Goal: Task Accomplishment & Management: Manage account settings

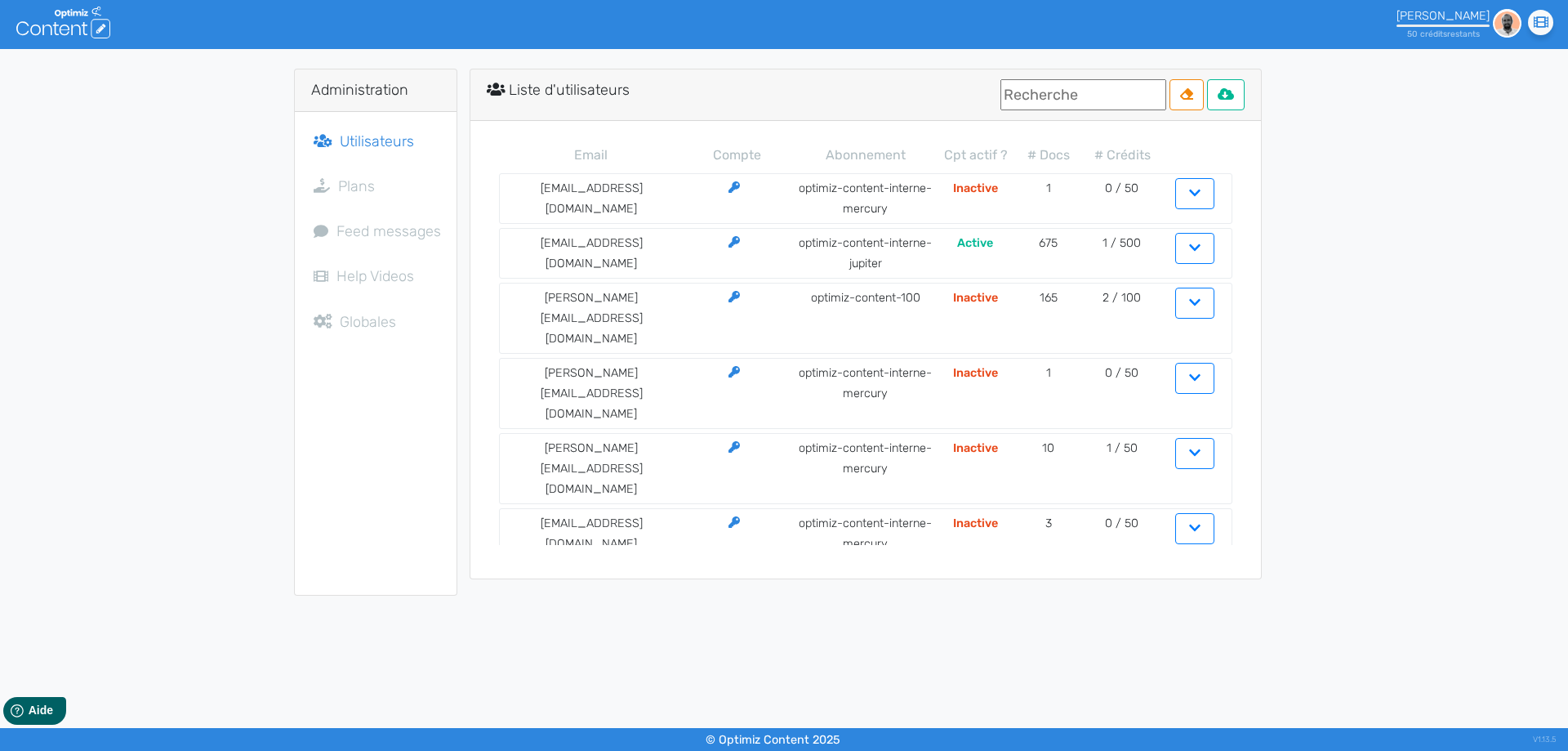
click at [1022, 87] on input "text" at bounding box center [1083, 94] width 166 height 31
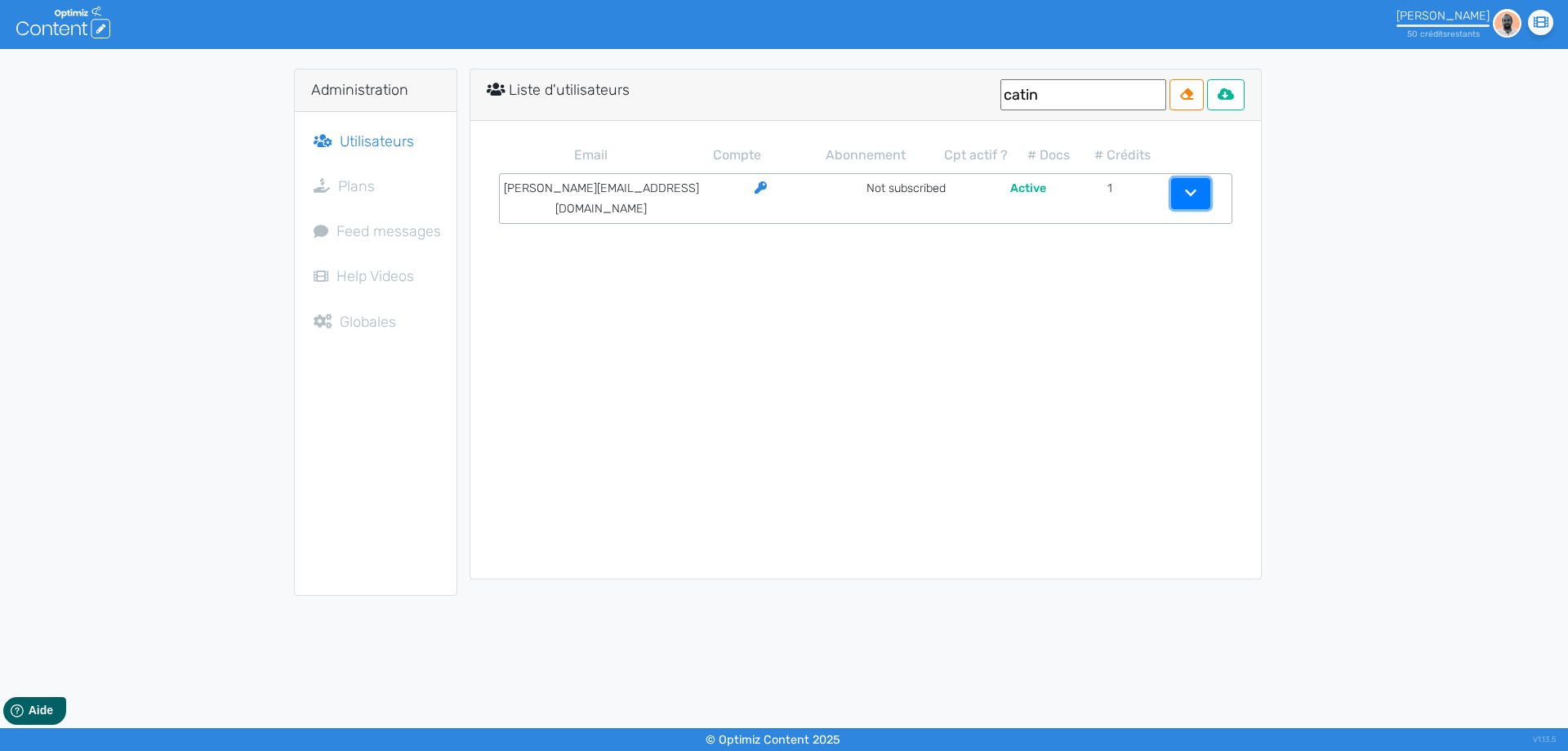
click at [1171, 196] on button "button" at bounding box center [1190, 193] width 39 height 31
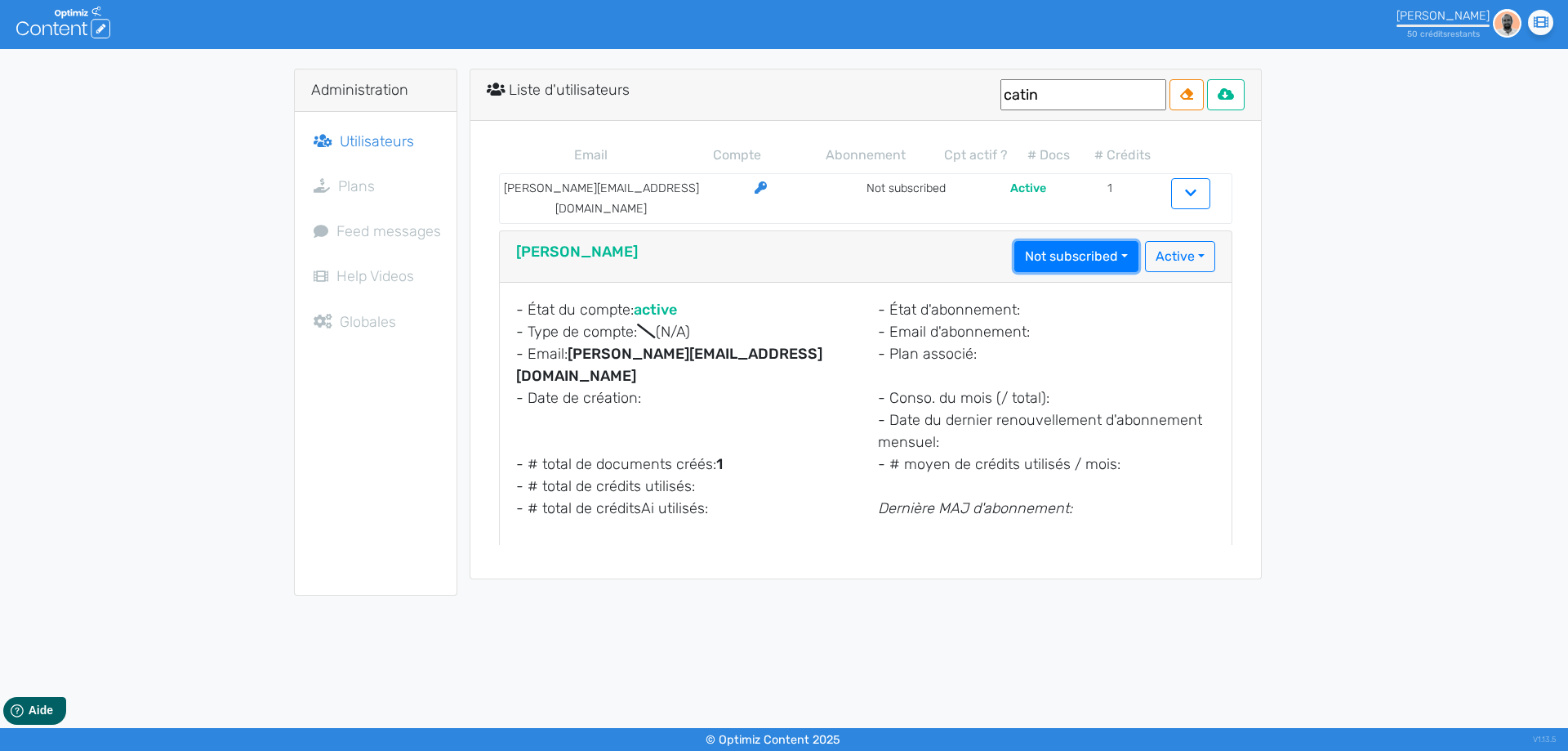
click at [1085, 245] on button "Not subscribed" at bounding box center [1076, 256] width 124 height 31
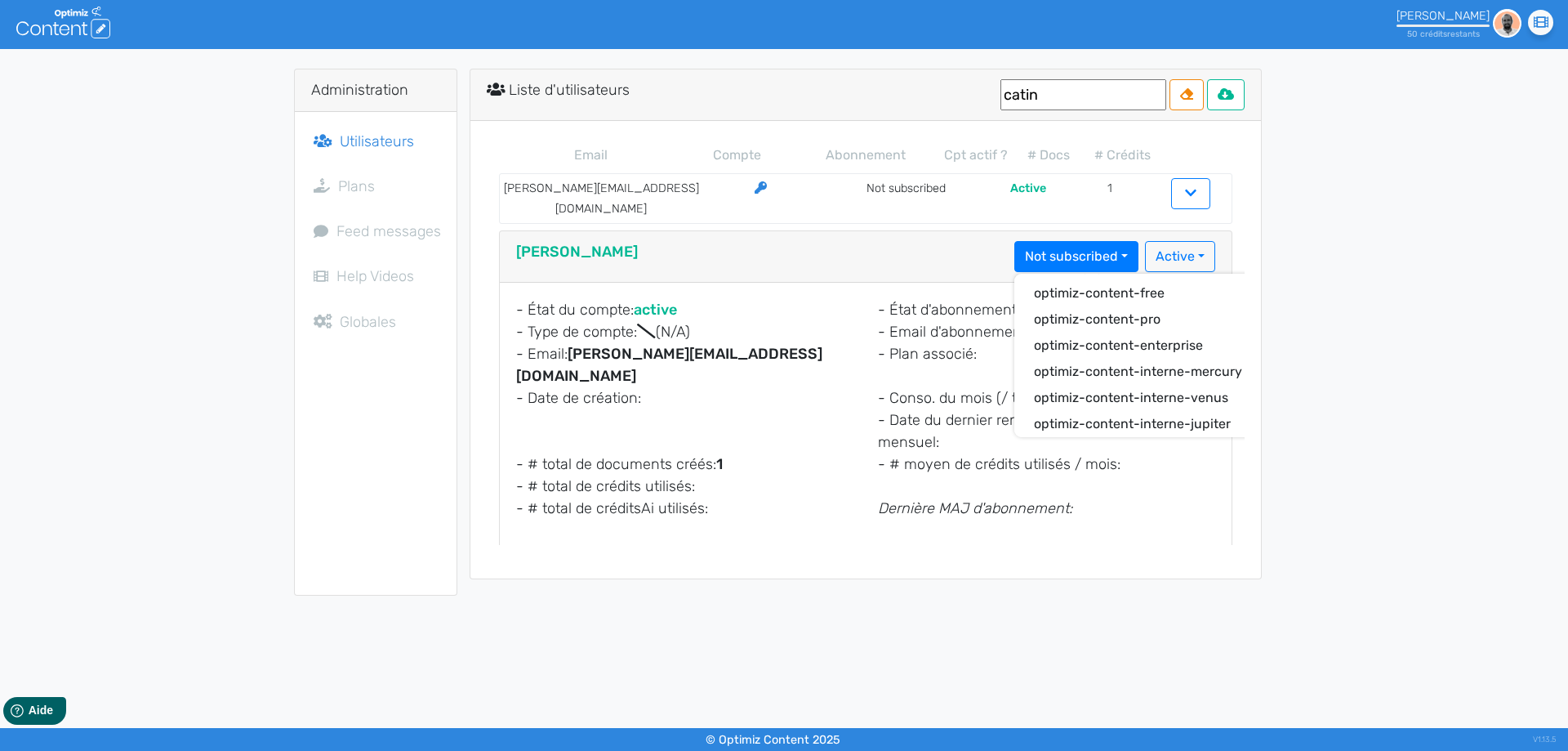
click at [1326, 303] on div "Administration Utilisateurs Plans Feed messages Help Videos Globales Liste d'ut…" at bounding box center [784, 332] width 1568 height 527
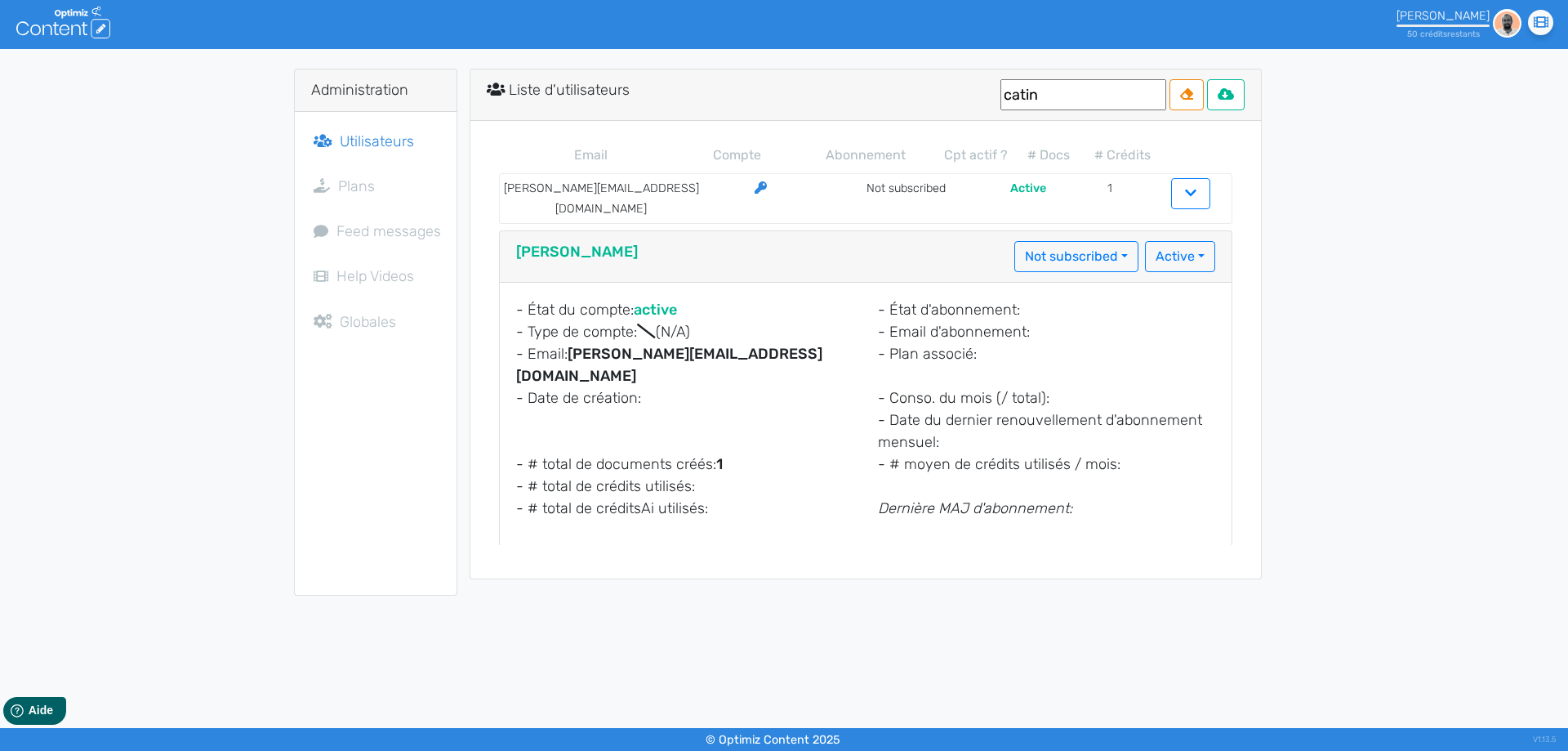
drag, startPoint x: 1066, startPoint y: 102, endPoint x: 863, endPoint y: 94, distance: 203.2
click at [1000, 95] on input "catin" at bounding box center [1083, 94] width 166 height 31
type input "[DOMAIN_NAME]"
click at [1171, 190] on button "button" at bounding box center [1190, 193] width 39 height 31
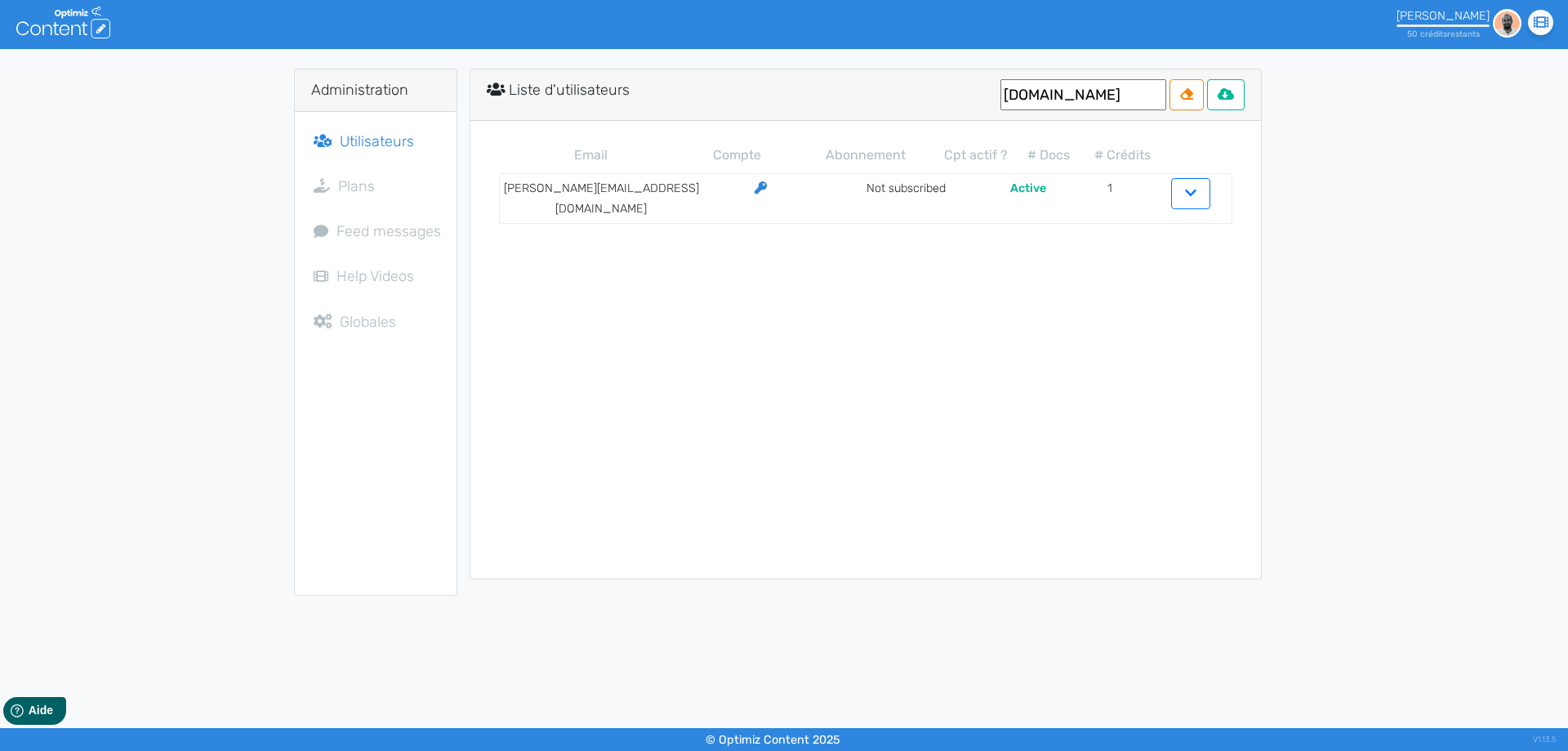
drag, startPoint x: 1036, startPoint y: 95, endPoint x: 905, endPoint y: 88, distance: 131.2
click at [1000, 89] on input "[DOMAIN_NAME]" at bounding box center [1083, 94] width 166 height 31
click at [838, 85] on div "Liste d'utilisateurs" at bounding box center [865, 95] width 790 height 52
click at [363, 143] on span "Utilisateurs" at bounding box center [377, 141] width 75 height 18
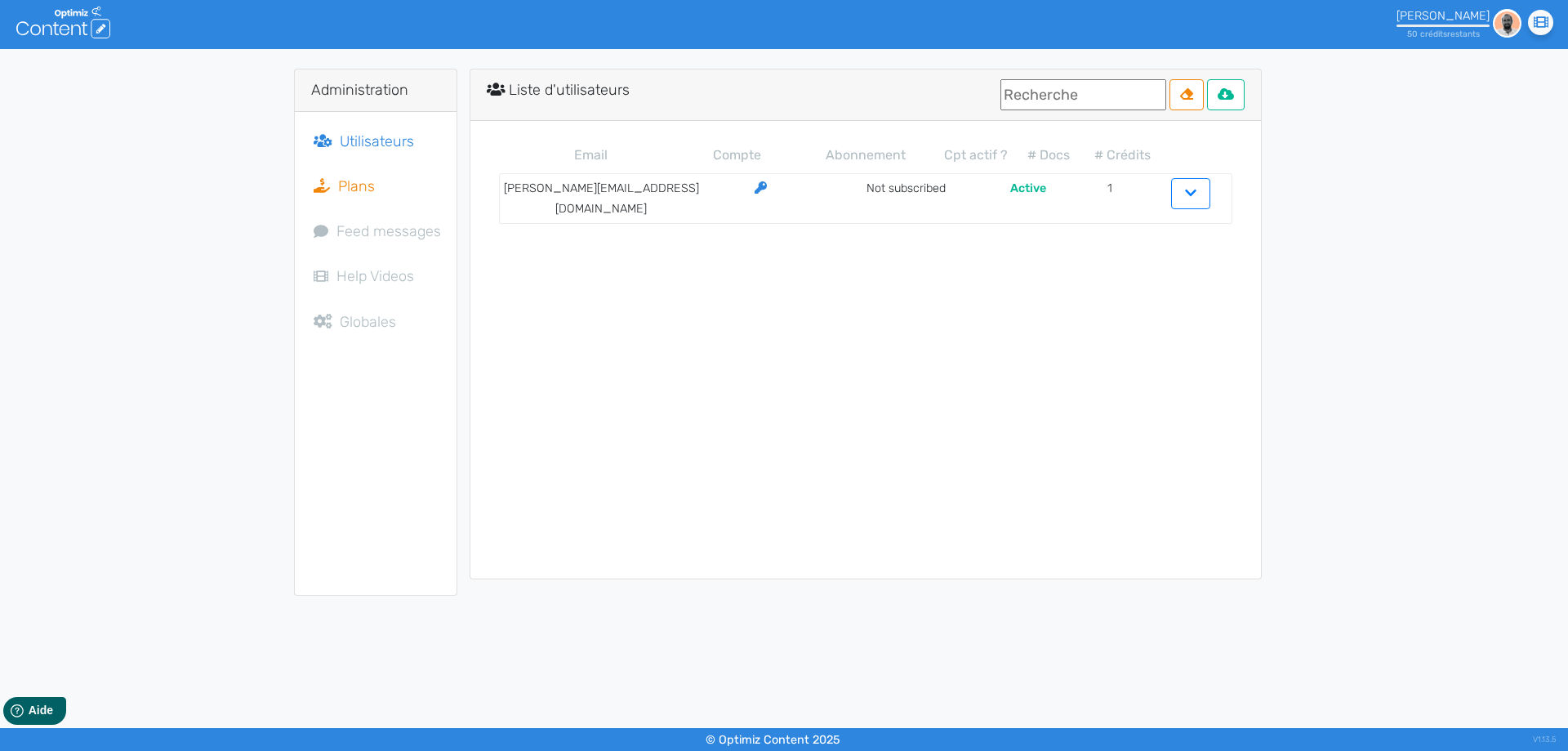
click at [342, 178] on span "Plans" at bounding box center [356, 186] width 37 height 18
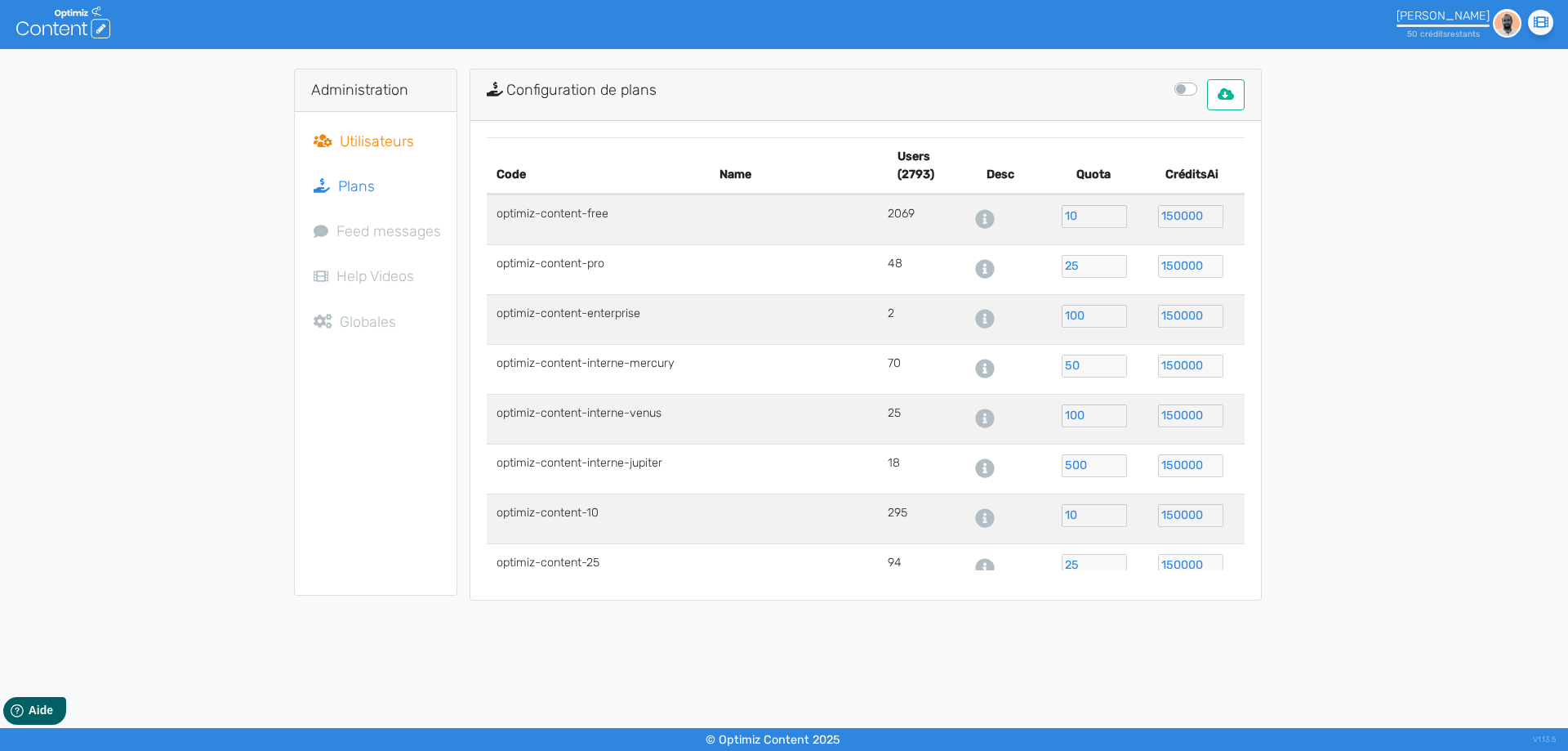
click at [354, 148] on span "Utilisateurs" at bounding box center [377, 141] width 75 height 18
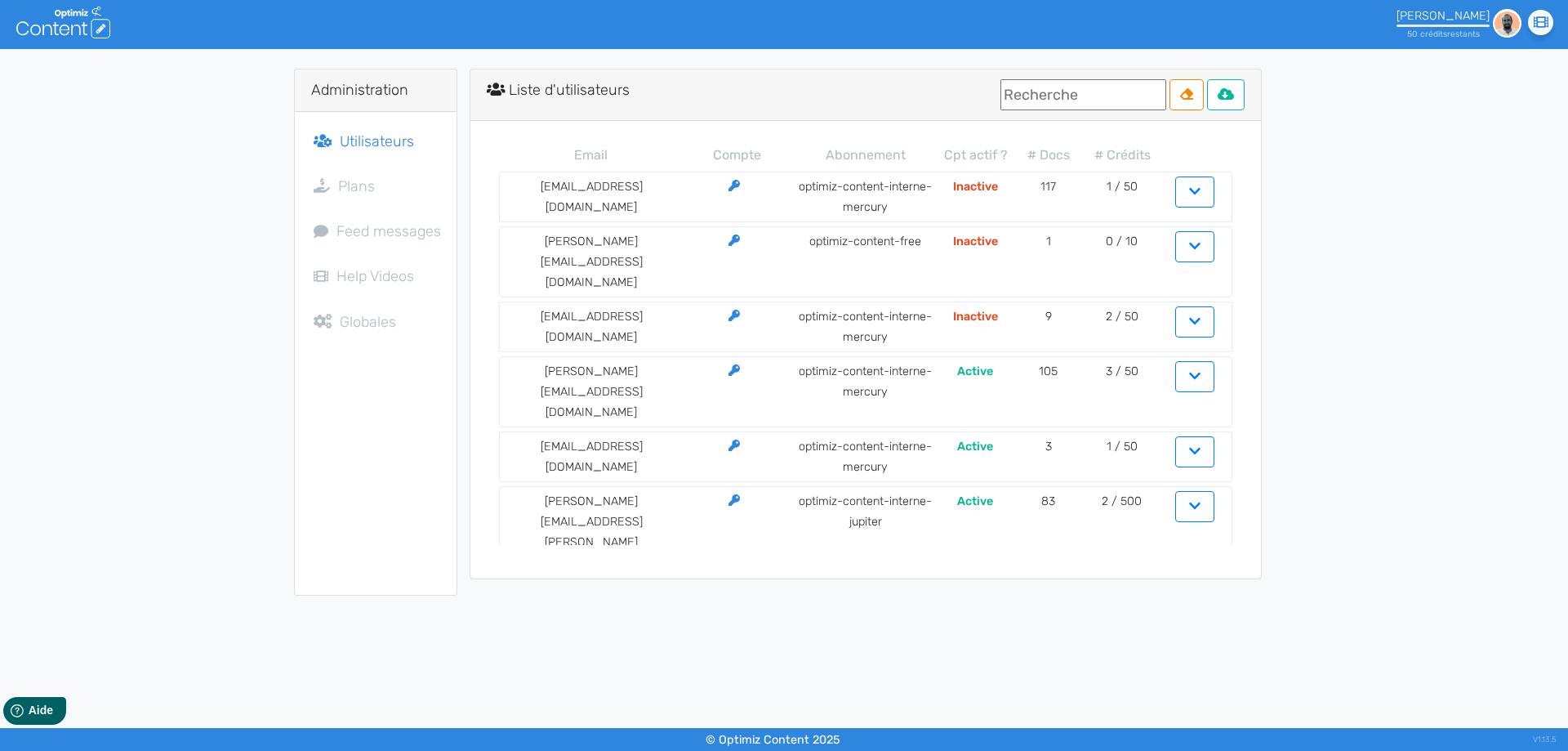
scroll to position [1252, 0]
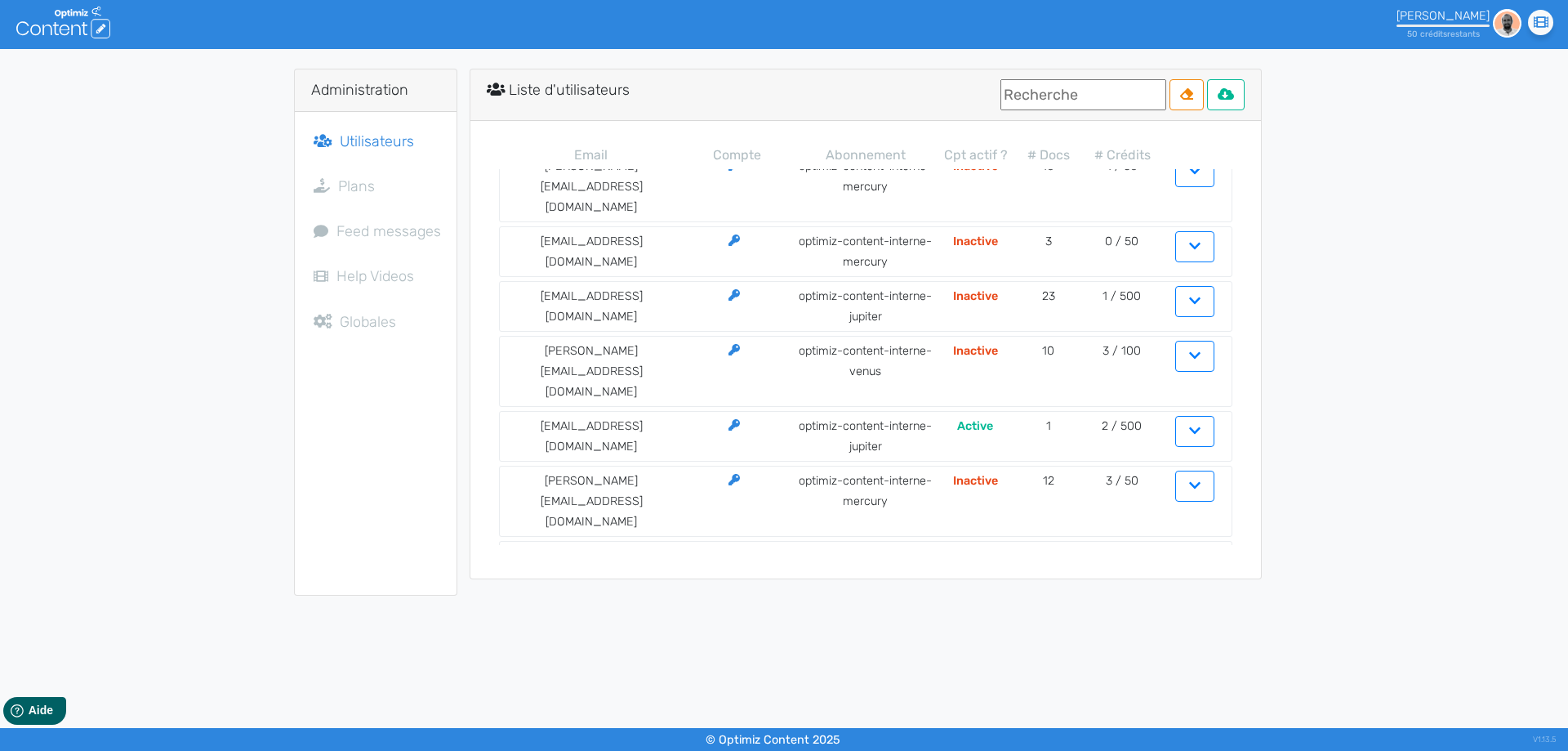
scroll to position [0, 0]
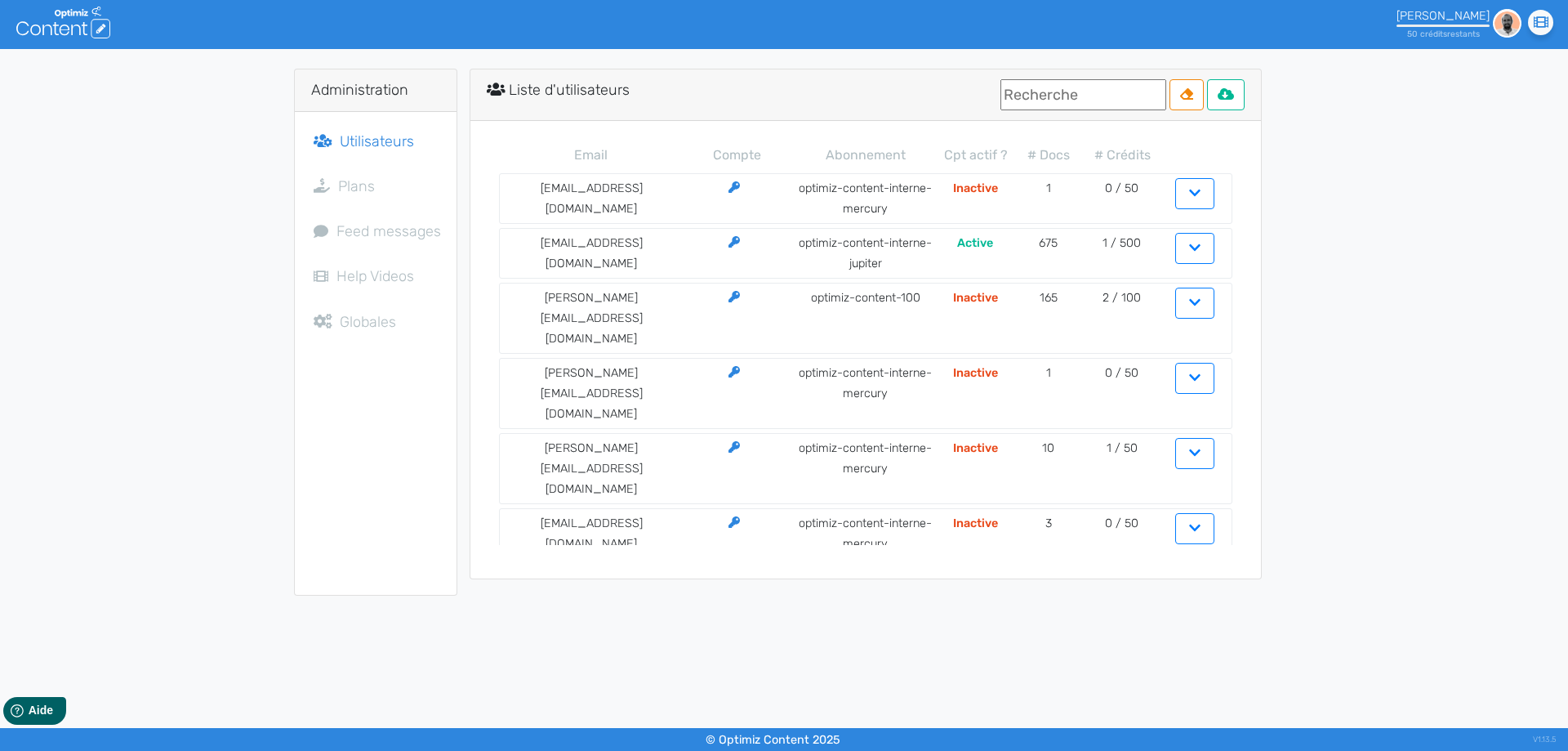
click at [1046, 107] on div "Liste d'utilisateurs" at bounding box center [865, 95] width 790 height 52
click at [1046, 94] on input "text" at bounding box center [1083, 94] width 166 height 31
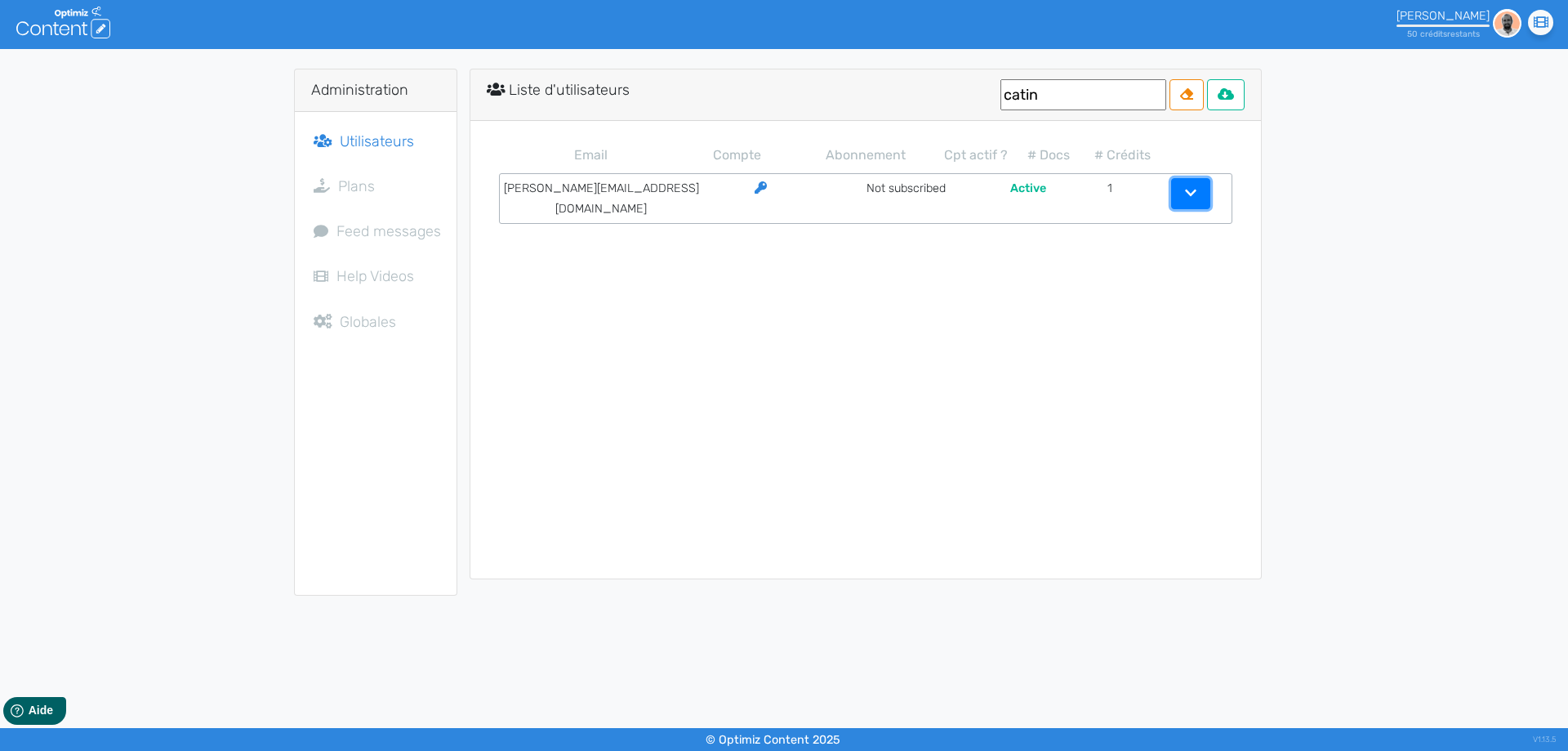
click at [1180, 188] on button "button" at bounding box center [1190, 193] width 39 height 31
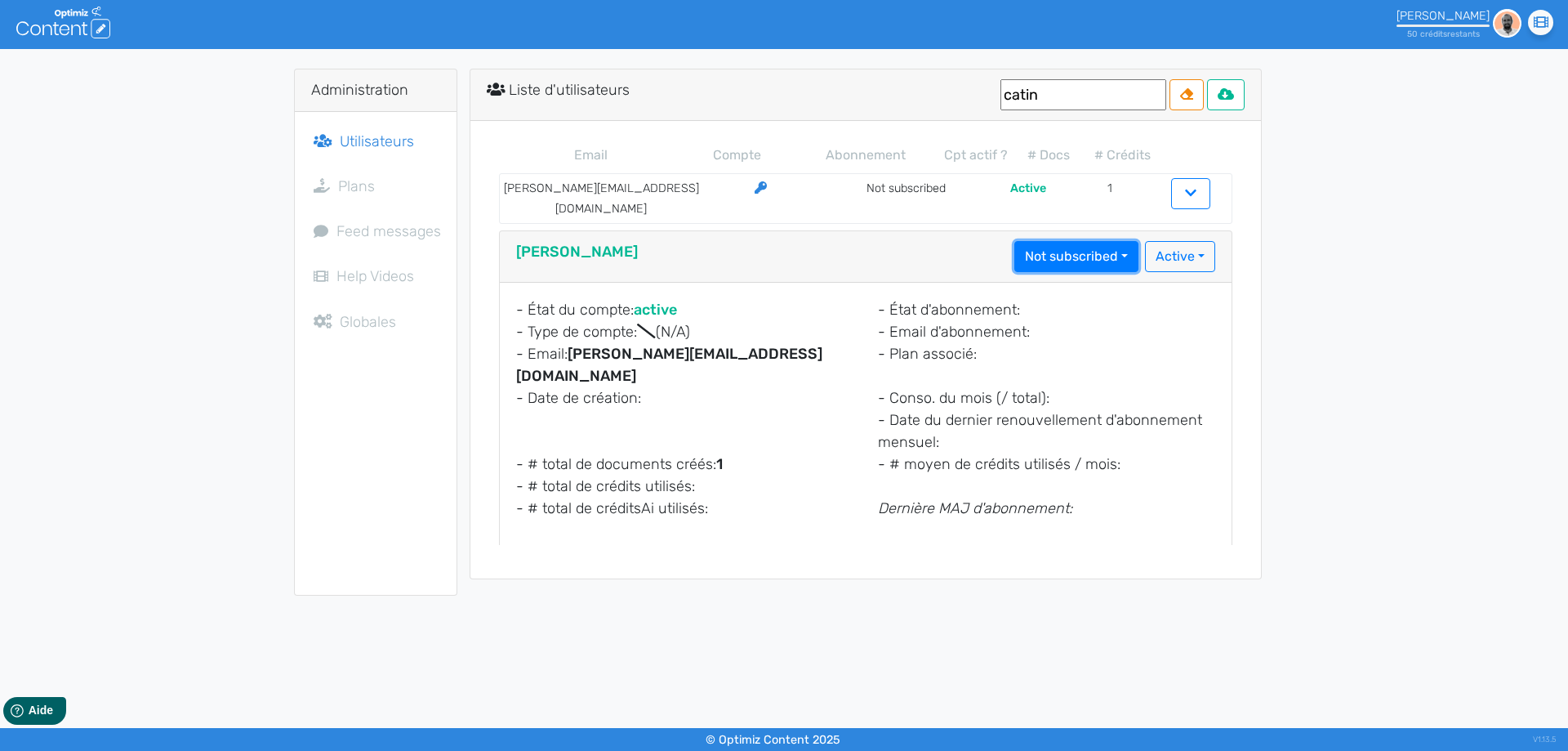
click at [1080, 243] on button "Not subscribed" at bounding box center [1076, 256] width 124 height 31
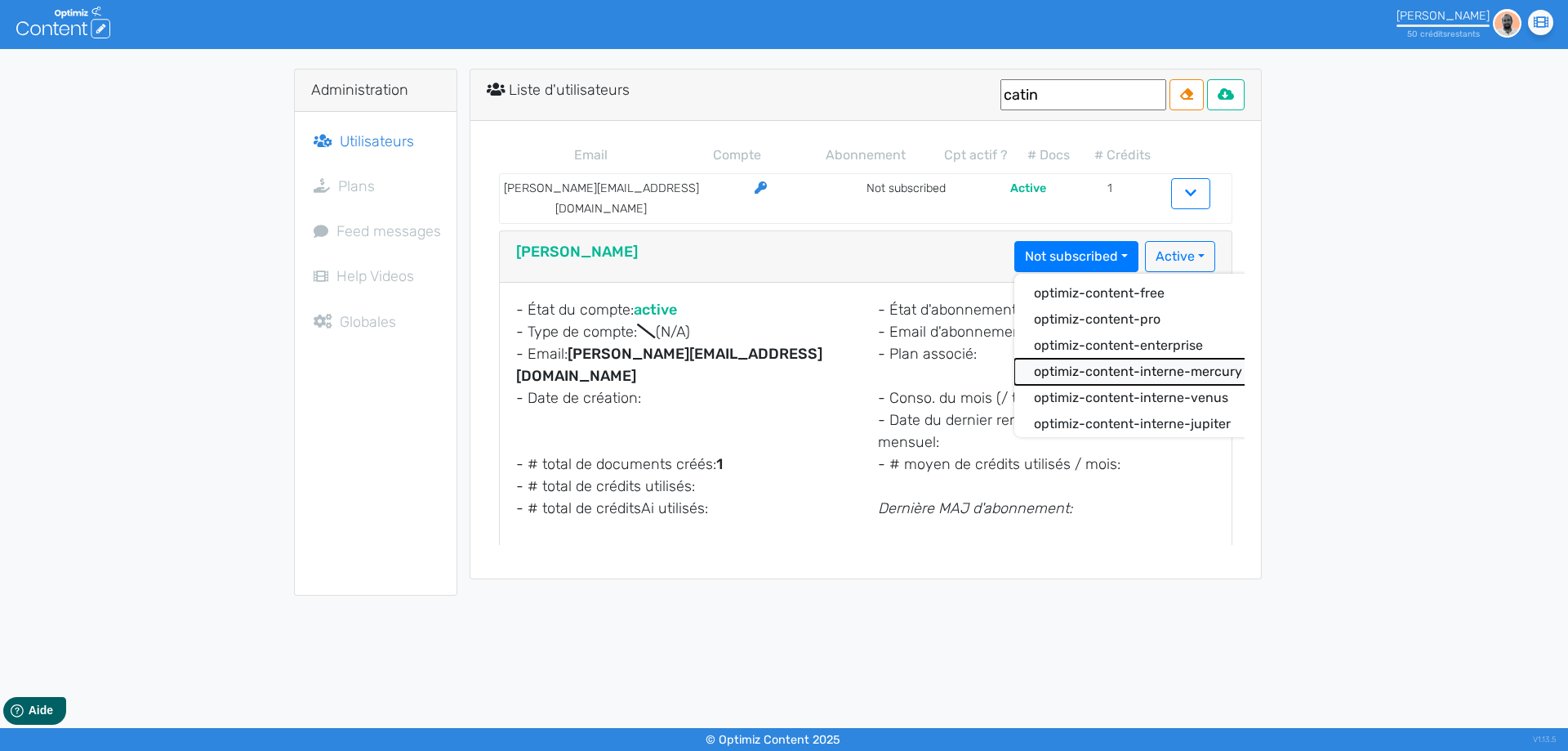
click at [1173, 358] on button "optimiz-content-interne-mercury" at bounding box center [1142, 371] width 258 height 26
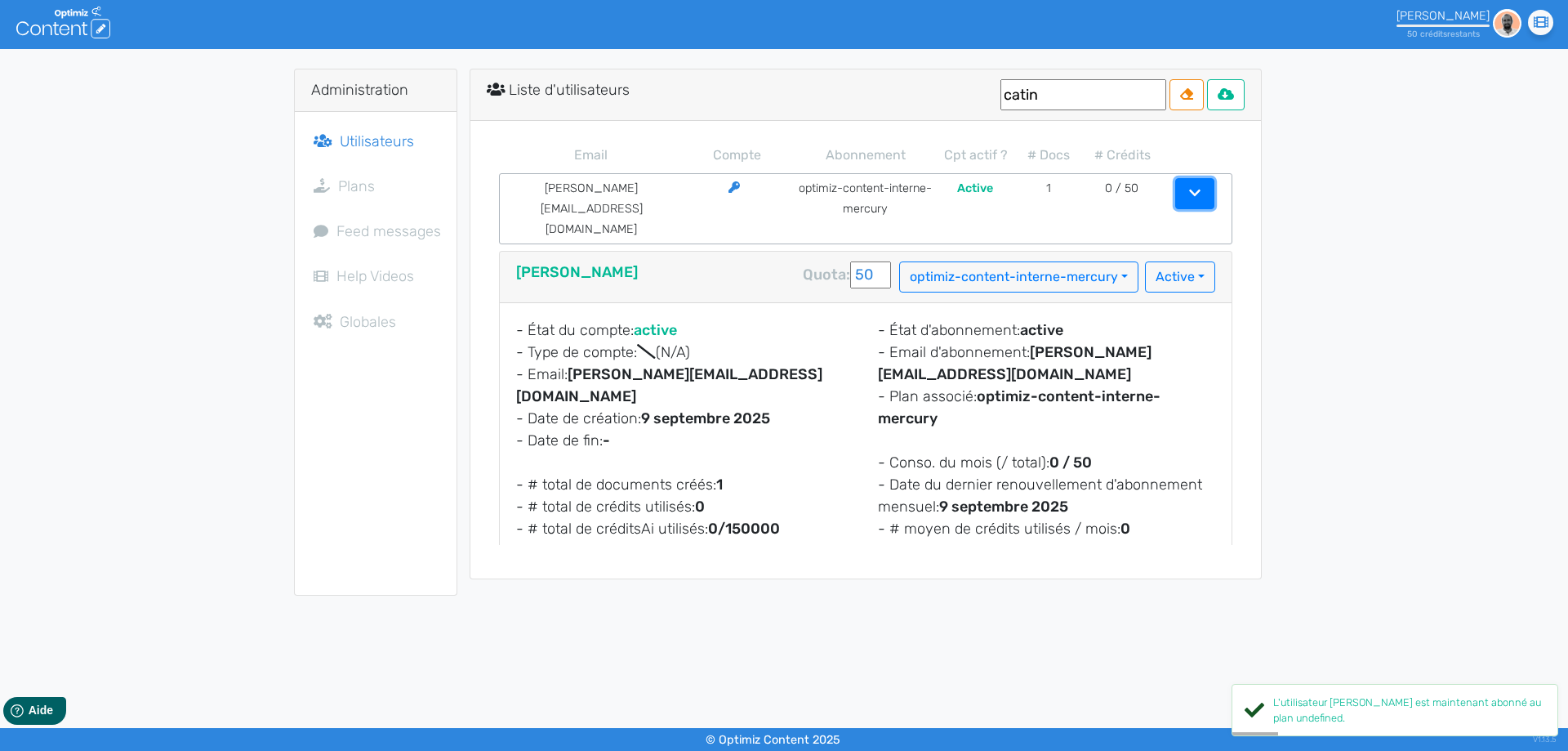
click at [1204, 197] on button "button" at bounding box center [1194, 193] width 39 height 31
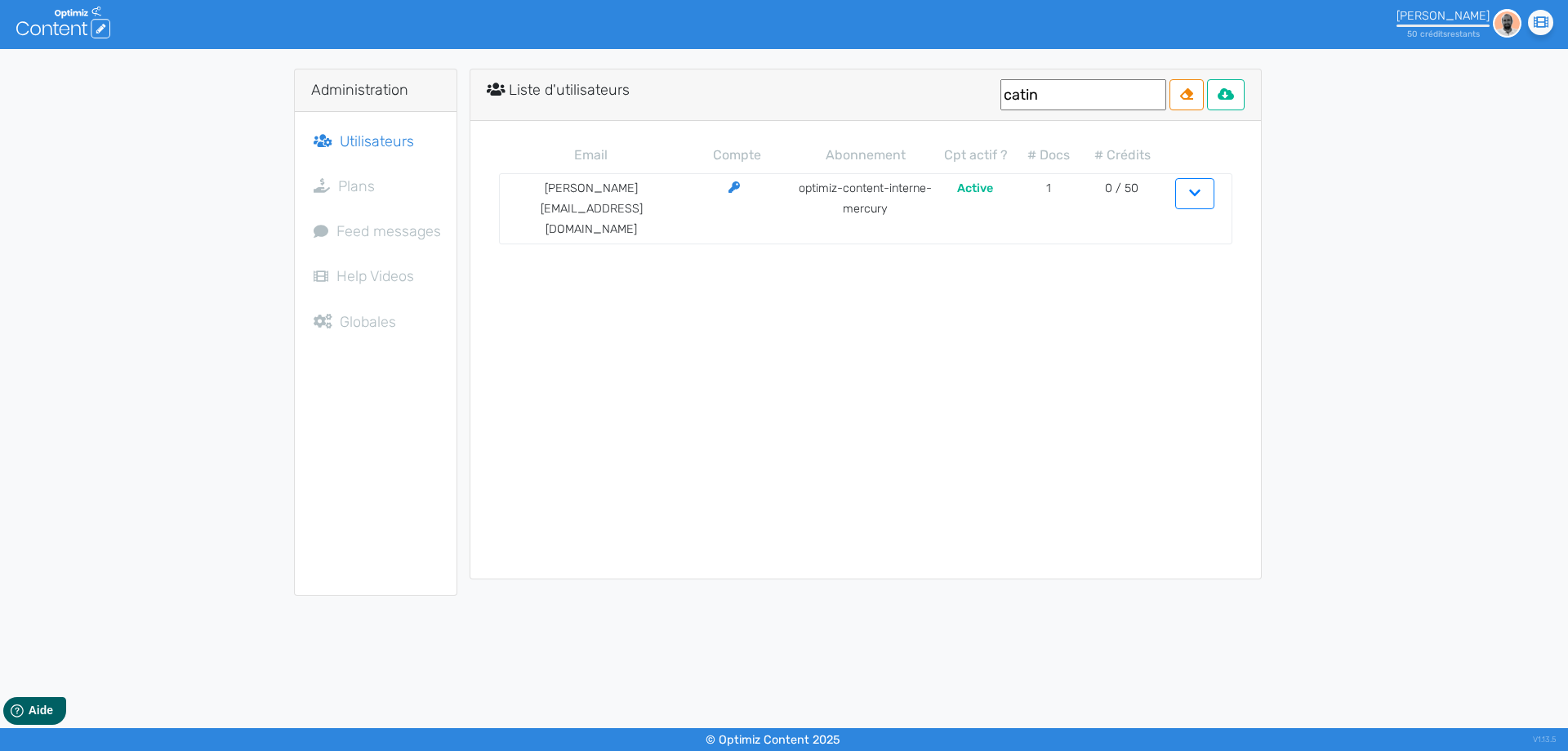
drag, startPoint x: 1038, startPoint y: 109, endPoint x: 881, endPoint y: 84, distance: 159.0
click at [882, 85] on div "Liste d'utilisateurs catin" at bounding box center [865, 95] width 790 height 52
drag, startPoint x: 1006, startPoint y: 86, endPoint x: 982, endPoint y: 85, distance: 24.0
click at [1000, 85] on input "catin" at bounding box center [1083, 94] width 166 height 31
type input "c"
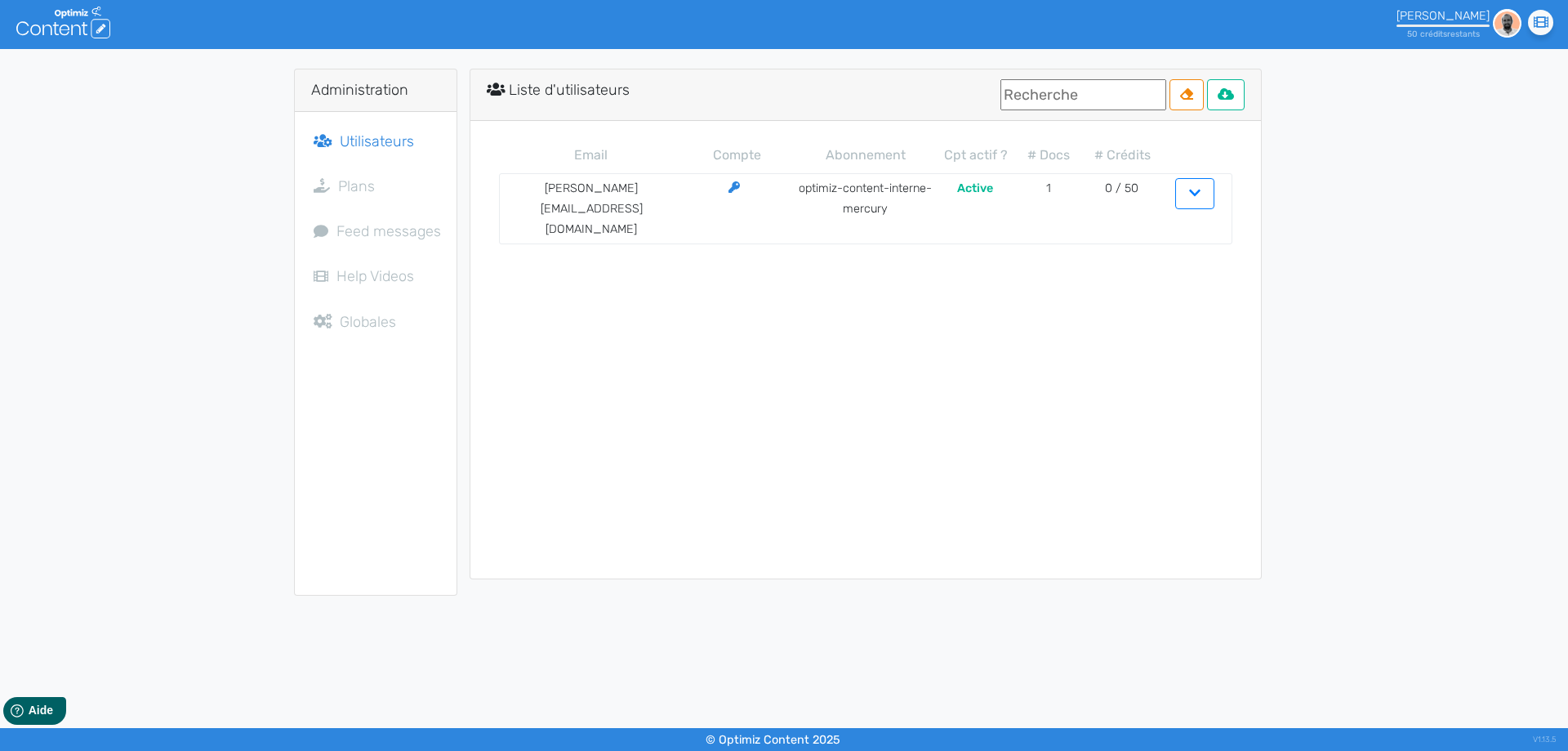
click at [1390, 187] on div "Administration Utilisateurs Plans Feed messages Help Videos Globales Liste d'ut…" at bounding box center [784, 332] width 1568 height 527
